Goal: Task Accomplishment & Management: Complete application form

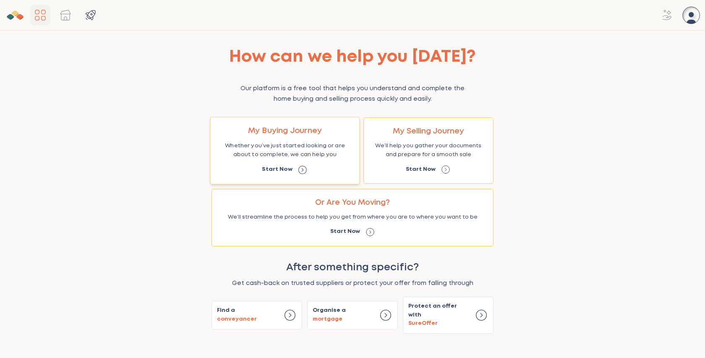
click at [284, 168] on p "Start Now" at bounding box center [277, 169] width 30 height 9
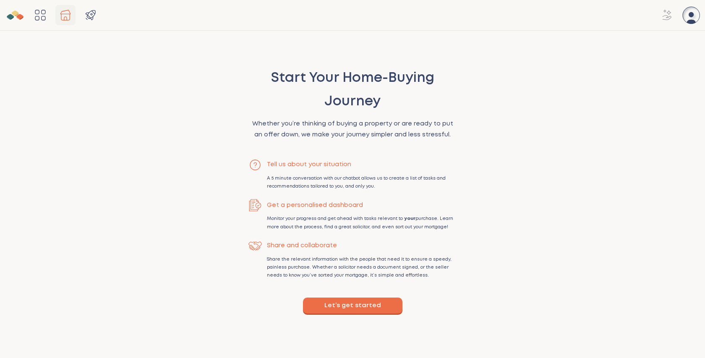
click at [354, 307] on button "Let’s get started" at bounding box center [353, 306] width 100 height 16
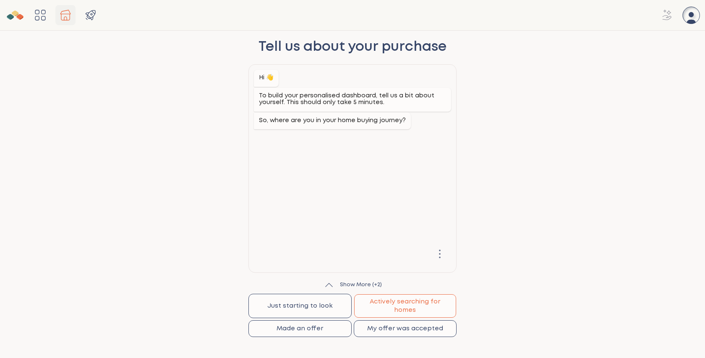
click at [399, 300] on button "Actively searching for homes" at bounding box center [405, 306] width 102 height 24
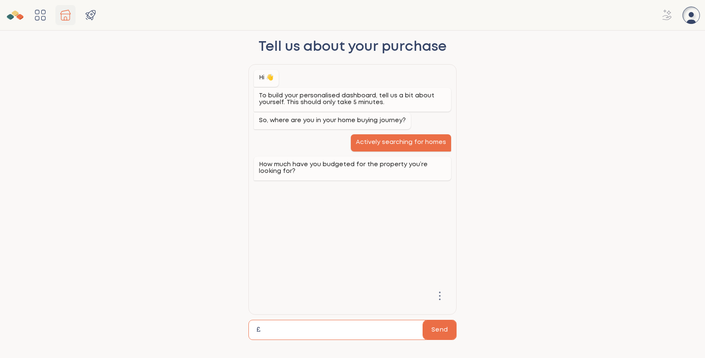
click at [292, 328] on input "£ Send" at bounding box center [345, 329] width 155 height 19
type input "******"
click at [448, 334] on button "Send" at bounding box center [439, 329] width 33 height 19
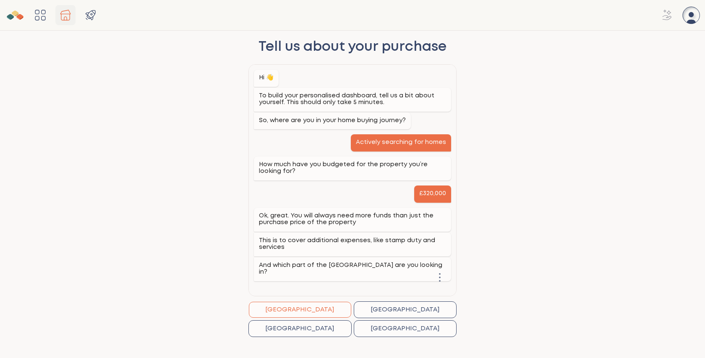
click at [325, 306] on button "[GEOGRAPHIC_DATA]" at bounding box center [300, 310] width 102 height 16
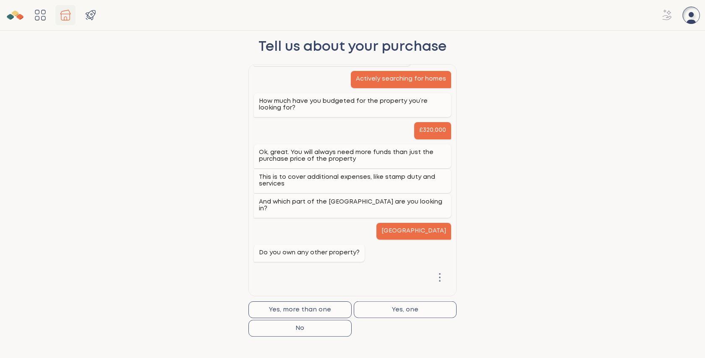
scroll to position [66, 0]
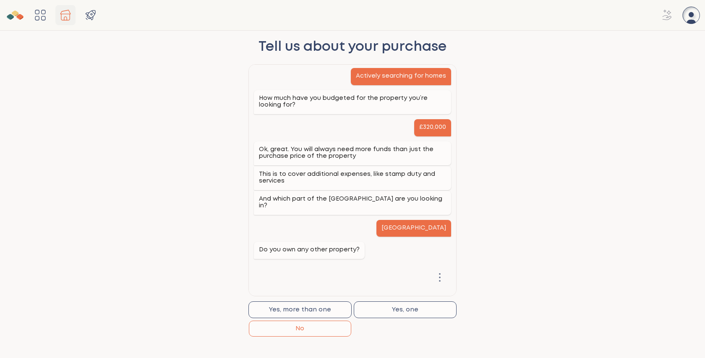
click at [331, 327] on button "No" at bounding box center [300, 329] width 102 height 16
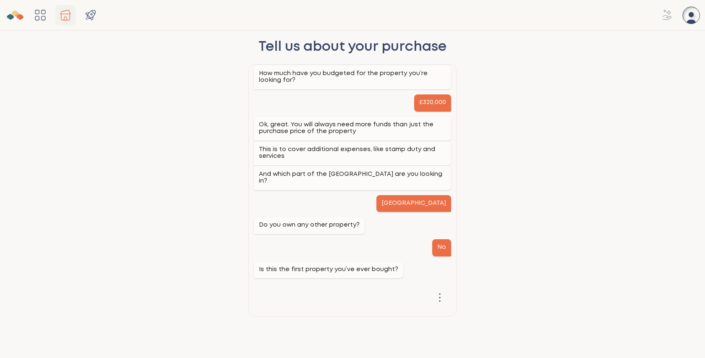
scroll to position [92, 0]
click at [320, 329] on button "Yes" at bounding box center [300, 329] width 102 height 16
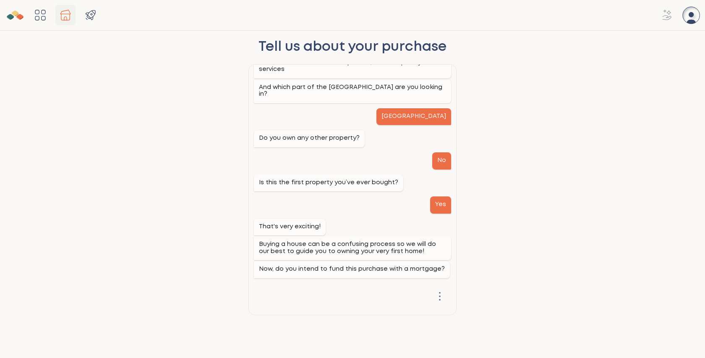
scroll to position [178, 0]
click at [322, 328] on button "Yes" at bounding box center [300, 329] width 102 height 16
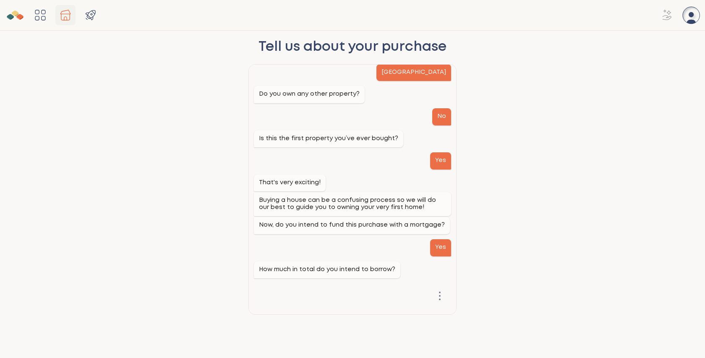
scroll to position [223, 0]
type input "******"
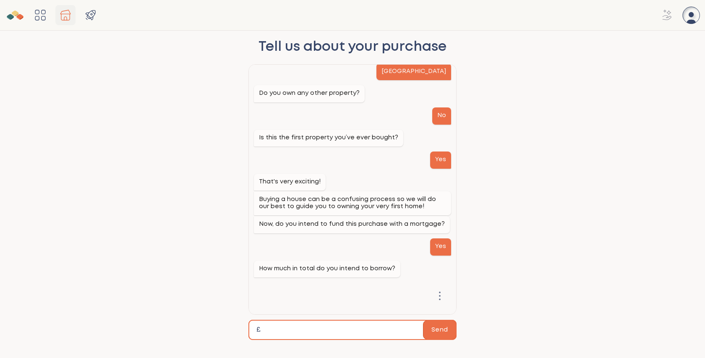
click at [434, 332] on button "Send" at bounding box center [439, 329] width 33 height 19
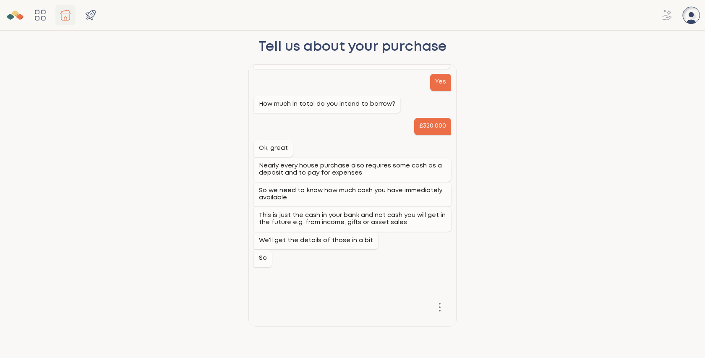
scroll to position [395, 0]
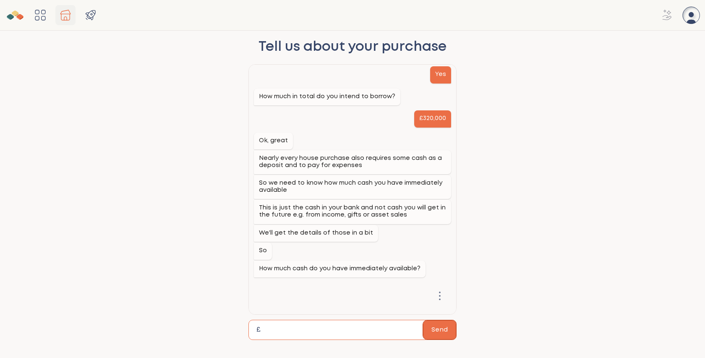
type input "*****"
click at [443, 330] on button "Send" at bounding box center [439, 329] width 33 height 19
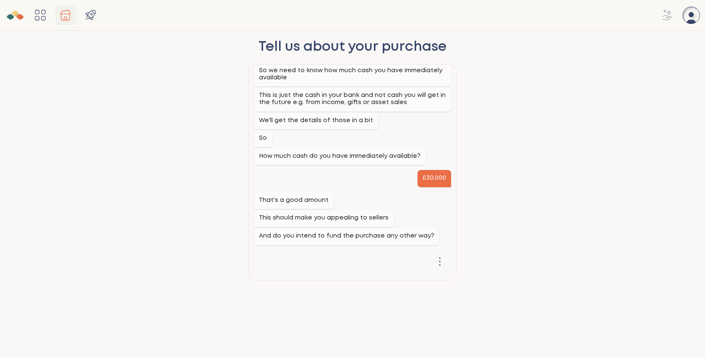
scroll to position [509, 0]
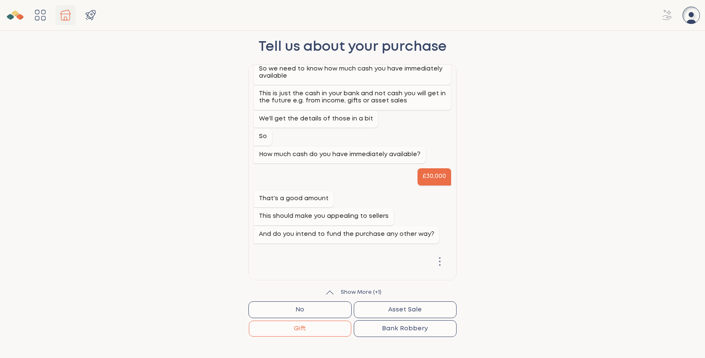
click at [308, 333] on button "Gift" at bounding box center [300, 329] width 102 height 16
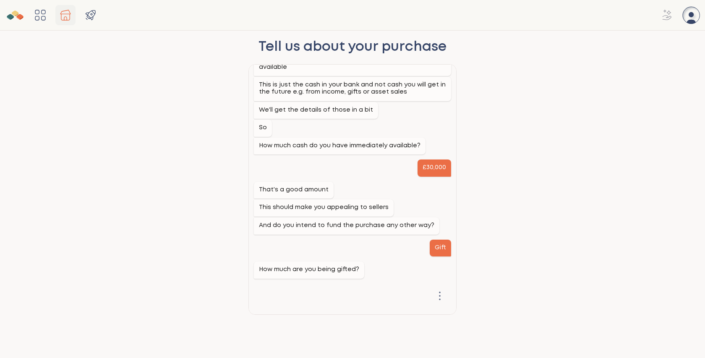
scroll to position [519, 0]
click at [308, 333] on input "£ Send" at bounding box center [345, 329] width 155 height 19
type input "*****"
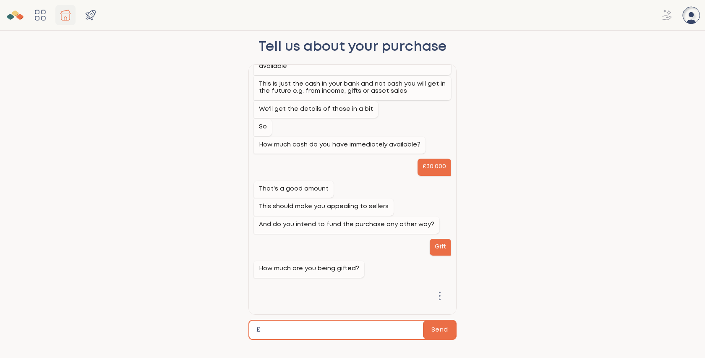
click at [447, 333] on button "Send" at bounding box center [439, 329] width 33 height 19
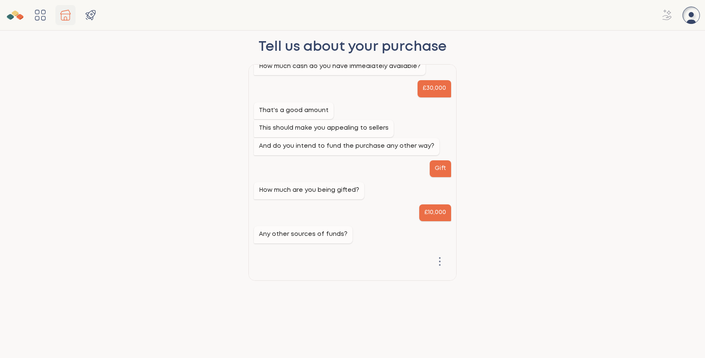
scroll to position [597, 0]
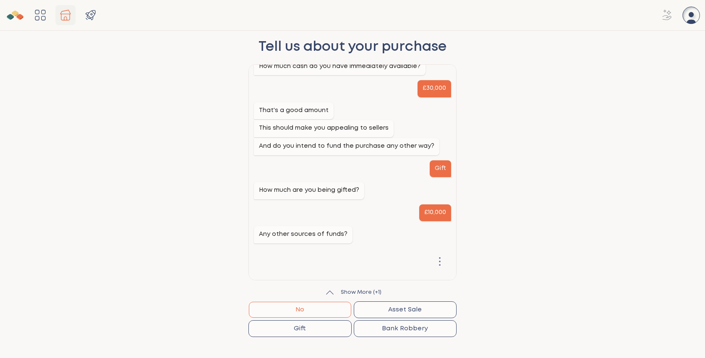
click at [312, 309] on button "No" at bounding box center [300, 310] width 102 height 16
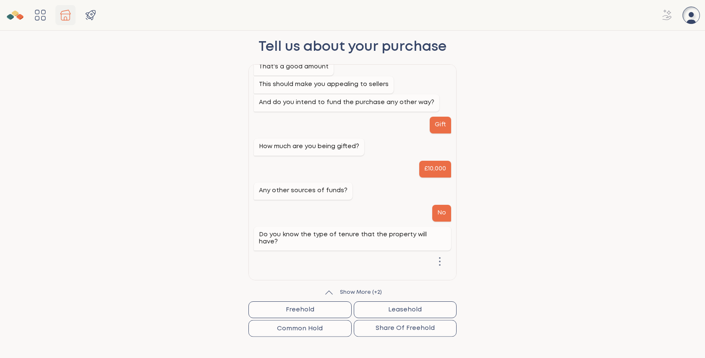
scroll to position [642, 0]
click at [311, 309] on button "Freehold" at bounding box center [300, 310] width 102 height 16
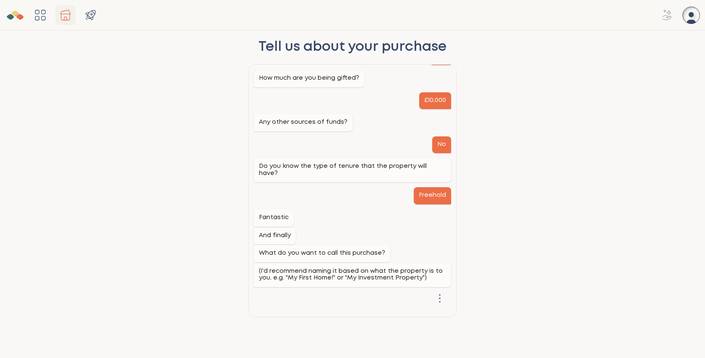
scroll to position [711, 0]
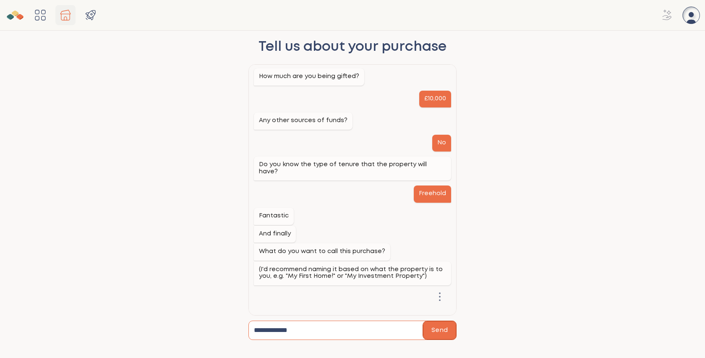
type input "**********"
click at [442, 329] on button "Send" at bounding box center [439, 330] width 33 height 18
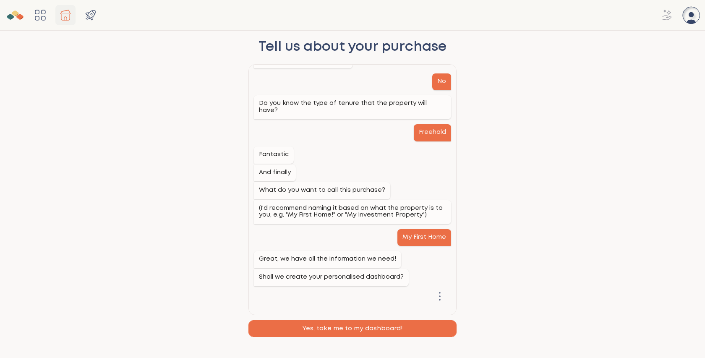
scroll to position [773, 0]
click at [390, 330] on button "Yes, take me to my dashboard!" at bounding box center [352, 329] width 207 height 16
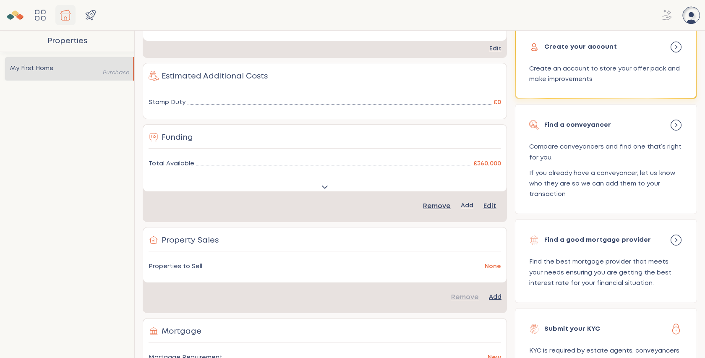
scroll to position [187, 0]
click at [484, 161] on p "£360,000" at bounding box center [488, 162] width 28 height 10
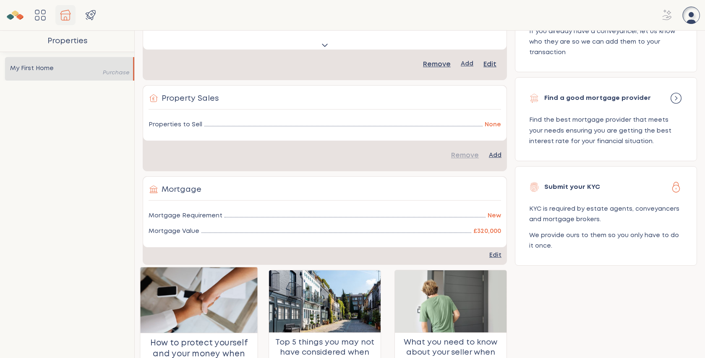
scroll to position [373, 0]
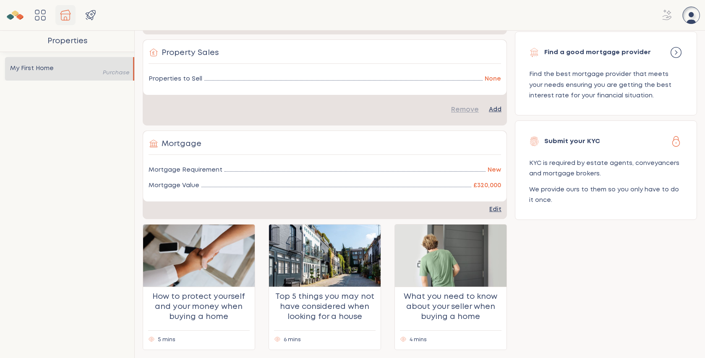
click at [592, 259] on div "Your Documents Your documents will appear here Your Tasks Create your account C…" at bounding box center [606, 50] width 182 height 599
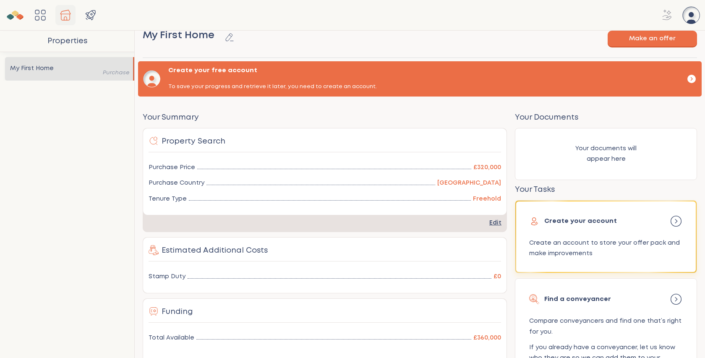
scroll to position [0, 0]
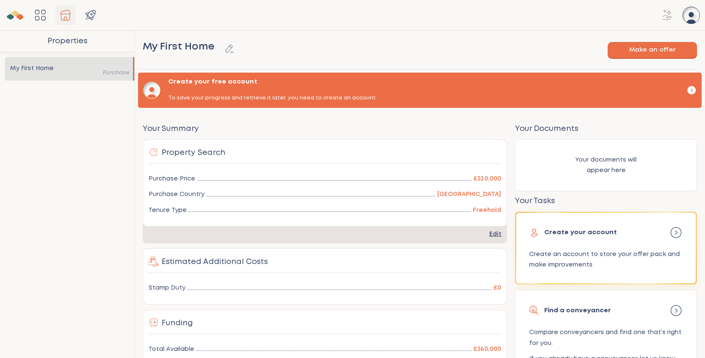
click at [78, 42] on p "Properties" at bounding box center [67, 41] width 134 height 21
click at [62, 42] on p "Properties" at bounding box center [67, 41] width 134 height 21
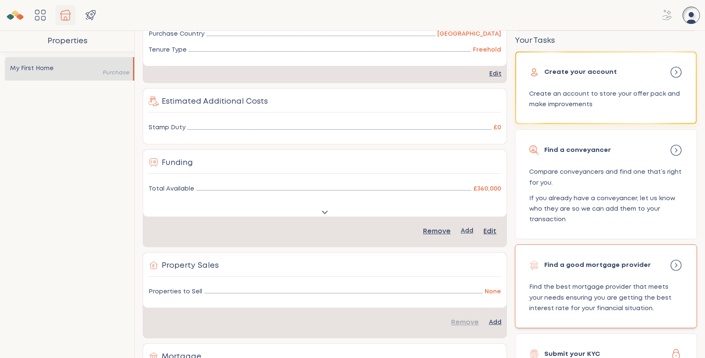
scroll to position [165, 0]
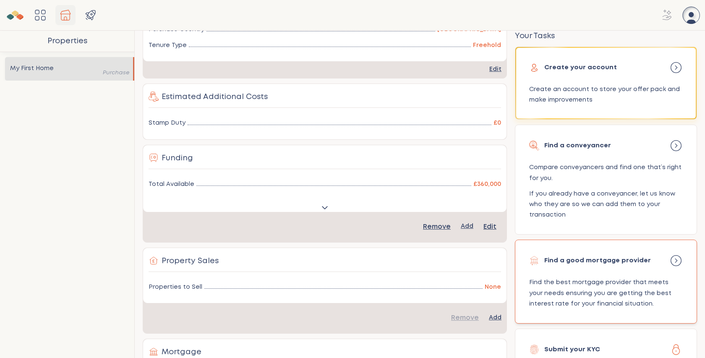
click at [674, 264] on icon "button" at bounding box center [676, 260] width 13 height 13
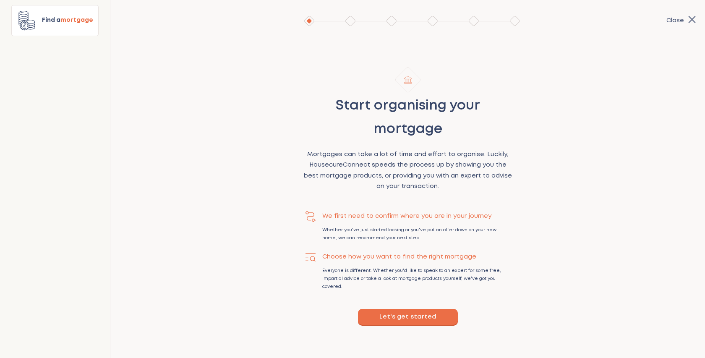
click at [692, 20] on icon "multi-step-flow" at bounding box center [692, 20] width 10 height 10
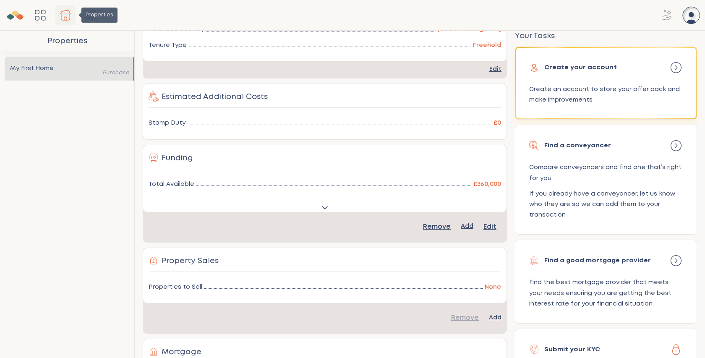
click at [68, 15] on icon "Properties" at bounding box center [65, 14] width 13 height 13
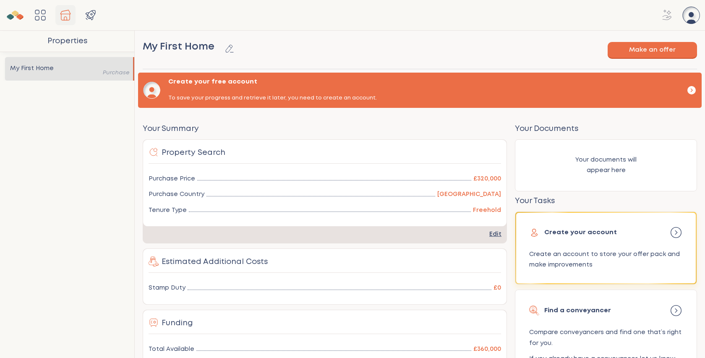
click at [692, 14] on icon "Main Navigation" at bounding box center [691, 14] width 5 height 5
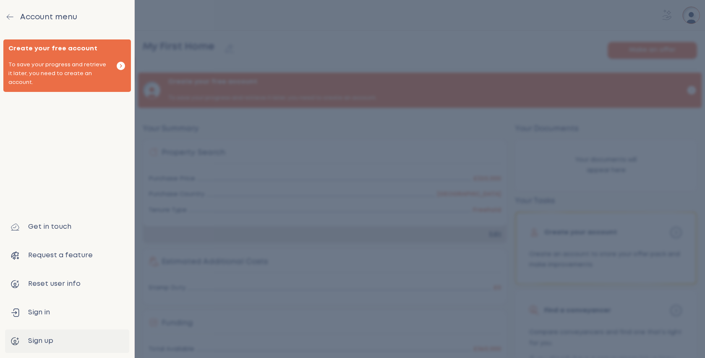
click at [242, 64] on div at bounding box center [352, 179] width 705 height 358
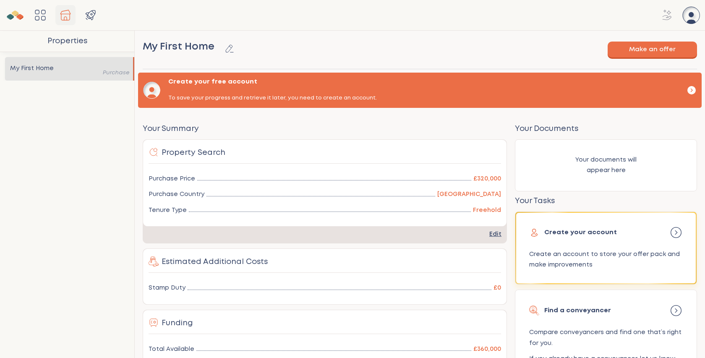
click at [657, 50] on button "Make an offer" at bounding box center [652, 50] width 89 height 16
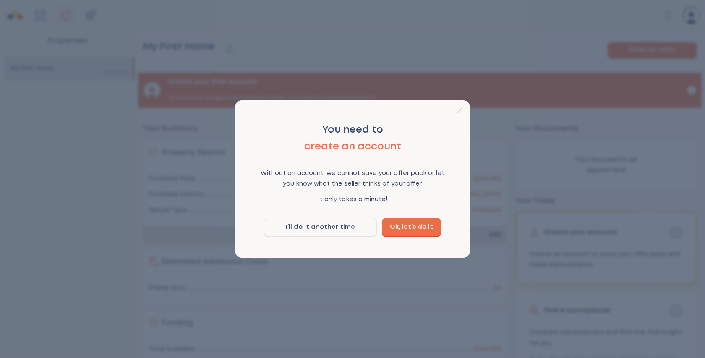
click at [461, 109] on icon at bounding box center [460, 110] width 5 height 5
